Goal: Task Accomplishment & Management: Manage account settings

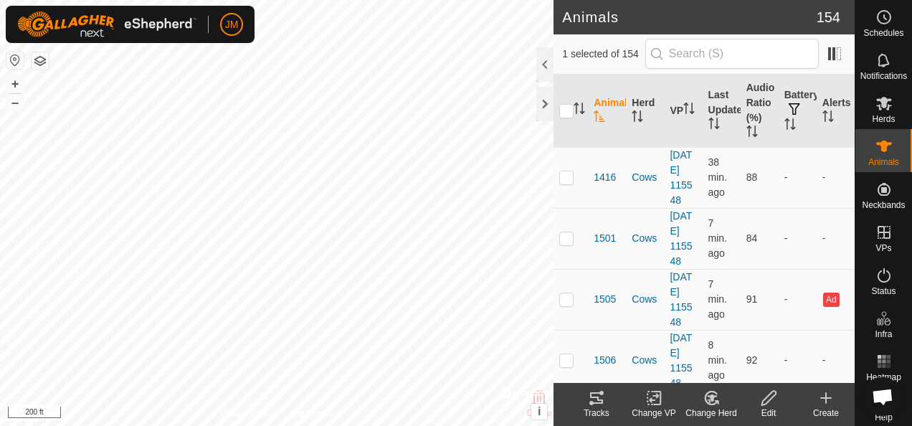
click at [595, 396] on icon at bounding box center [596, 397] width 17 height 17
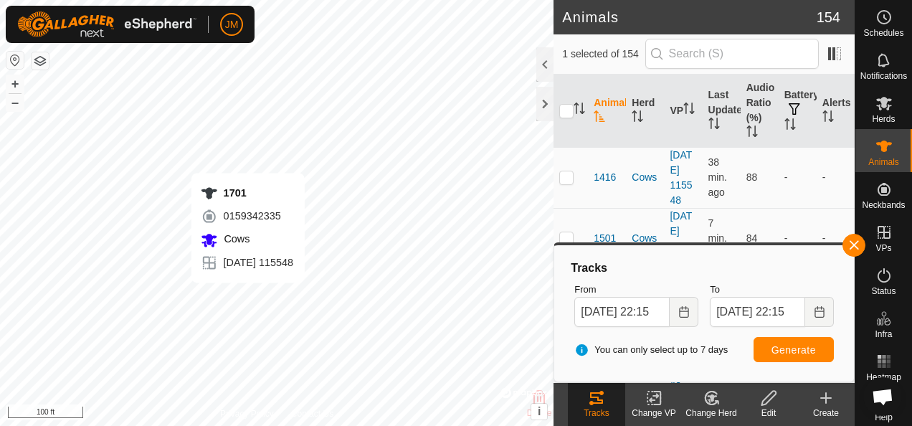
checkbox input "true"
checkbox input "false"
click at [597, 392] on icon at bounding box center [596, 397] width 13 height 11
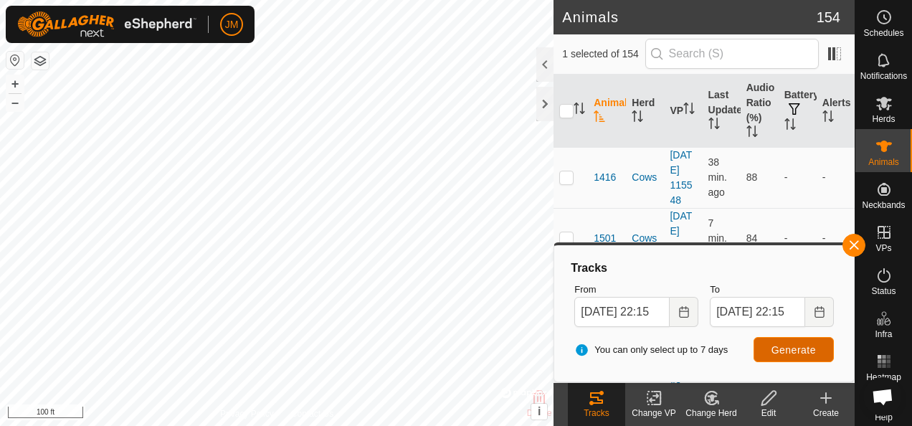
click at [804, 347] on span "Generate" at bounding box center [793, 349] width 44 height 11
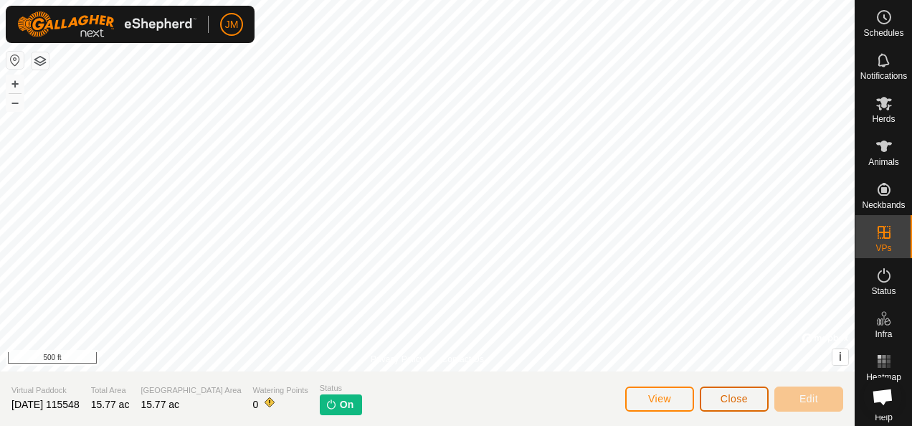
click at [743, 399] on span "Close" at bounding box center [734, 398] width 27 height 11
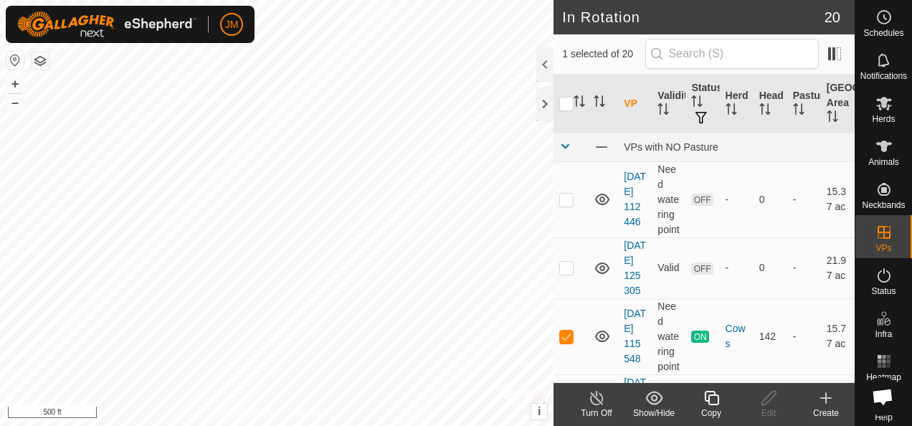
checkbox input "false"
checkbox input "true"
click at [767, 397] on icon at bounding box center [769, 397] width 18 height 17
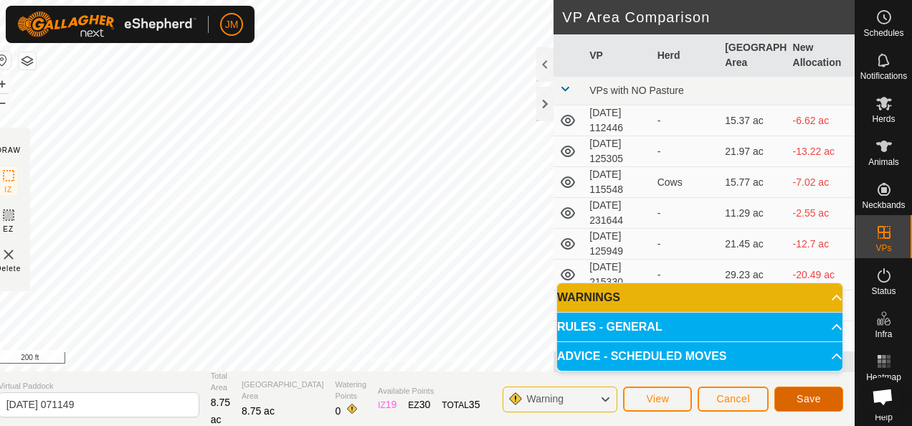
click at [825, 394] on button "Save" at bounding box center [808, 398] width 69 height 25
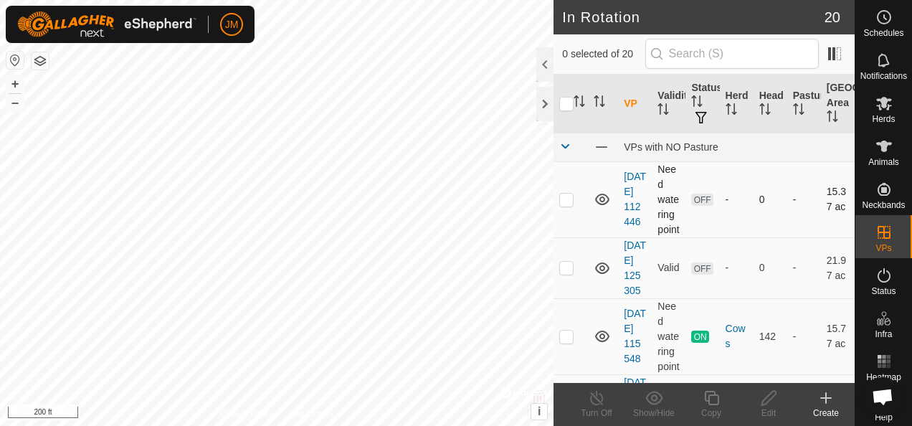
click at [564, 232] on div "In Rotation 20 0 selected of 20 VP Validity Status Herd Head Pasture Grazing Ar…" at bounding box center [427, 213] width 855 height 426
